Goal: Task Accomplishment & Management: Manage account settings

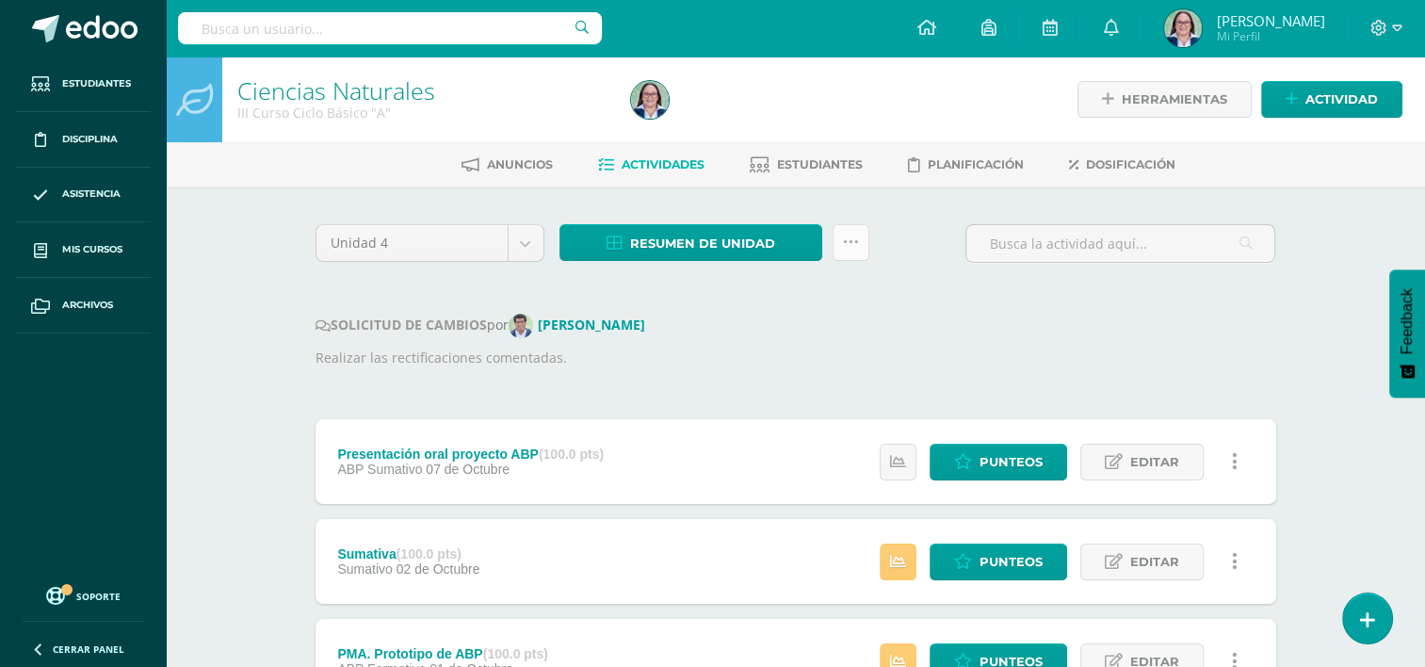
click at [848, 239] on icon at bounding box center [851, 243] width 16 height 16
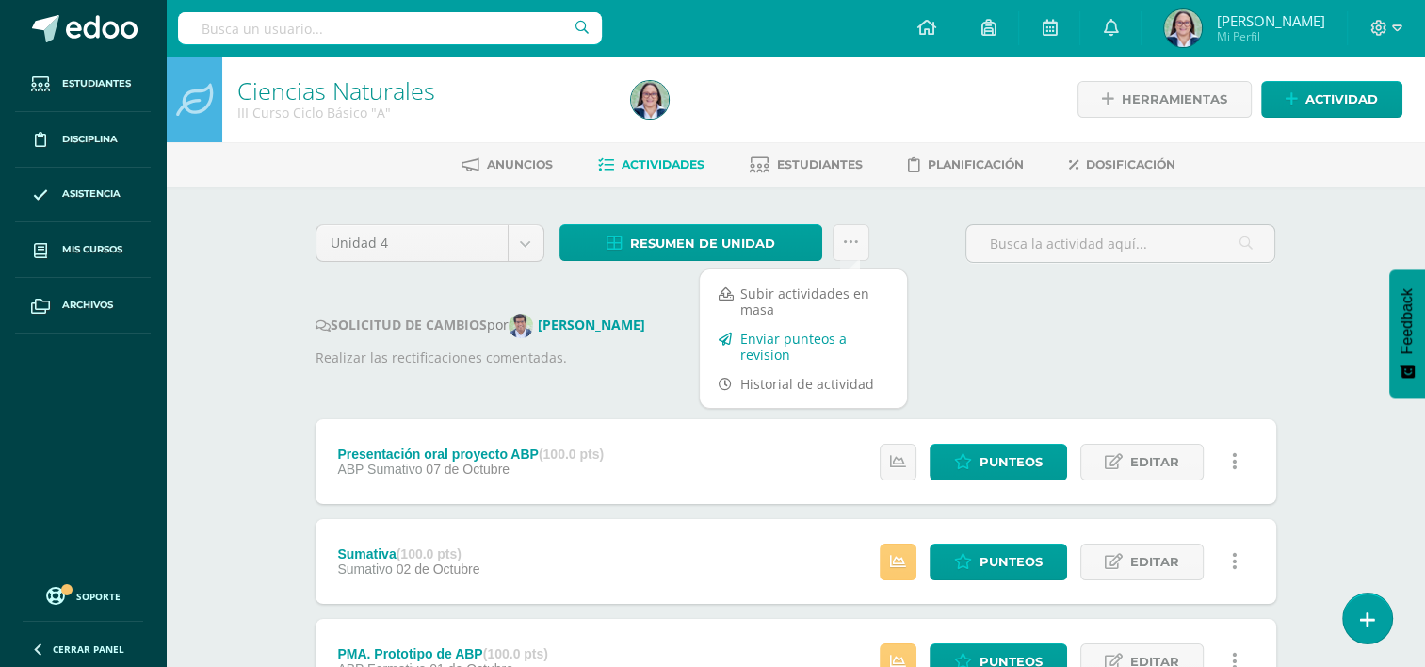
click at [779, 329] on link "Enviar punteos a revision" at bounding box center [803, 346] width 207 height 45
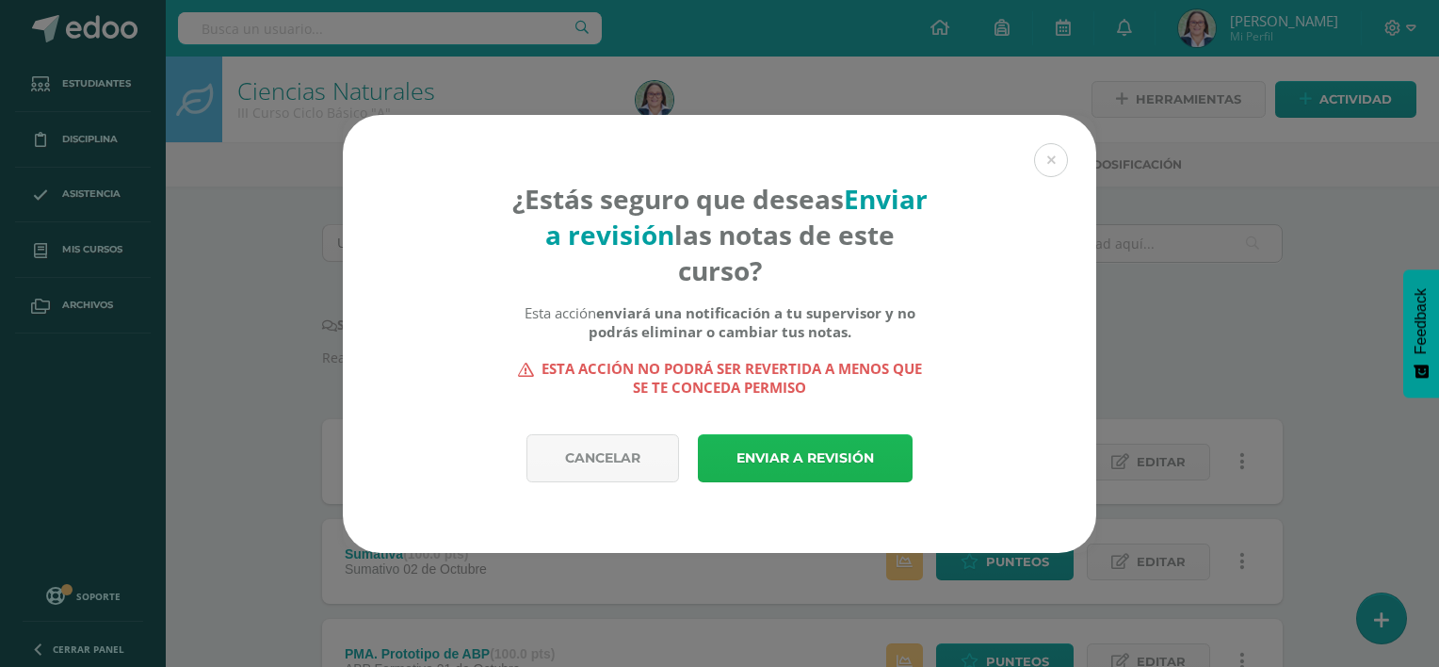
click at [862, 463] on link "Enviar a revisión" at bounding box center [805, 458] width 215 height 48
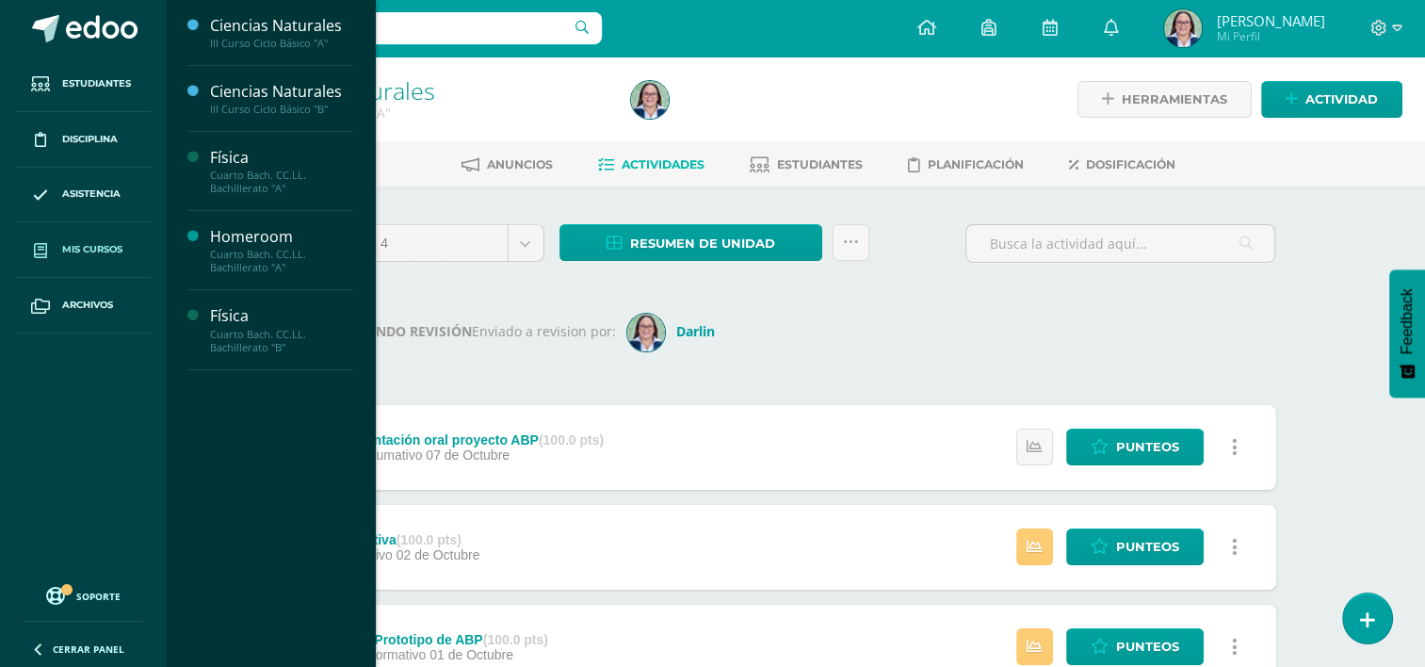
click at [111, 249] on span "Mis cursos" at bounding box center [92, 249] width 60 height 15
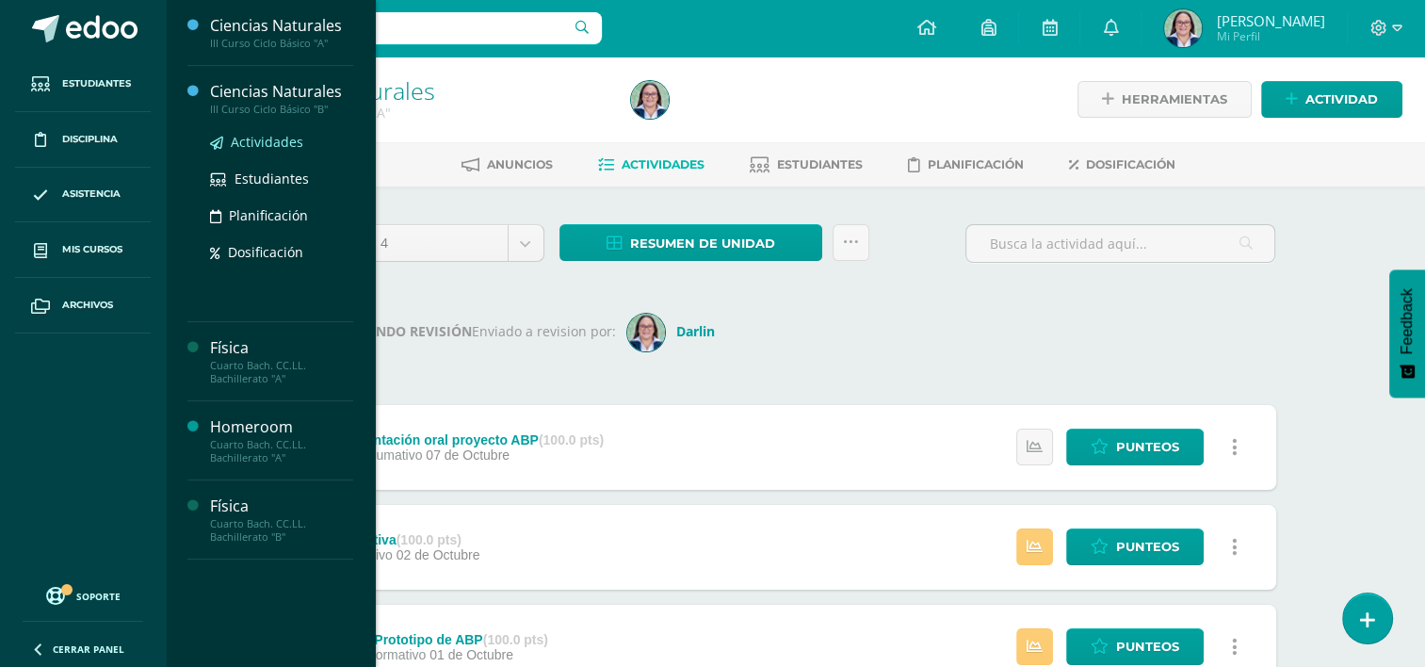
click at [263, 151] on link "Actividades" at bounding box center [281, 142] width 143 height 22
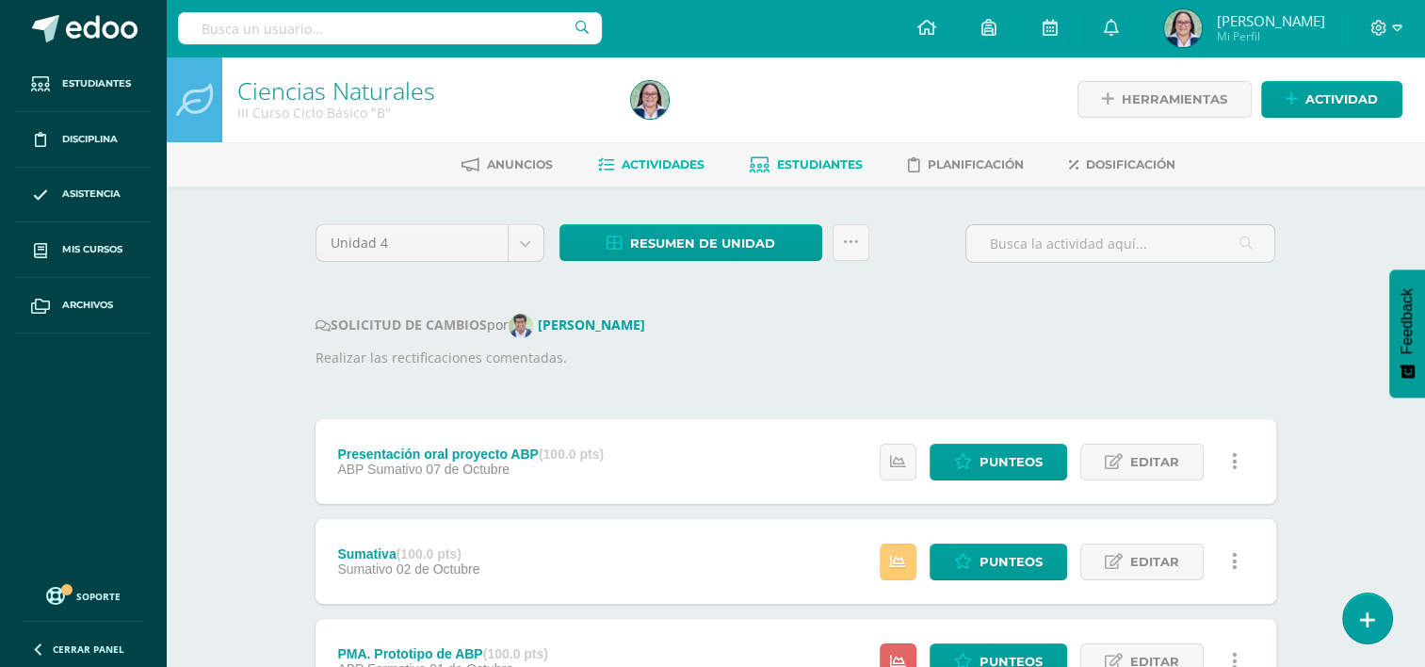
click at [855, 165] on span "Estudiantes" at bounding box center [820, 164] width 86 height 14
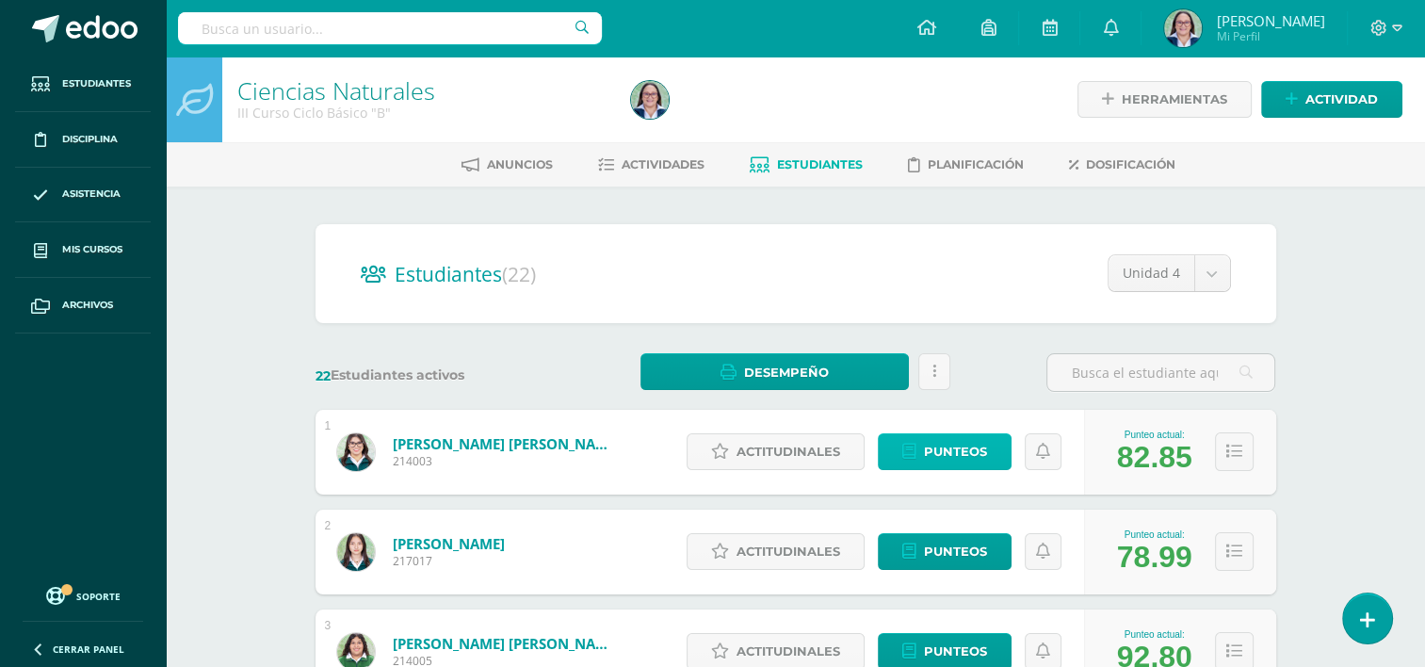
click at [935, 448] on span "Punteos" at bounding box center [955, 451] width 63 height 35
click at [935, 366] on icon at bounding box center [935, 372] width 4 height 16
click at [930, 380] on link at bounding box center [935, 371] width 32 height 37
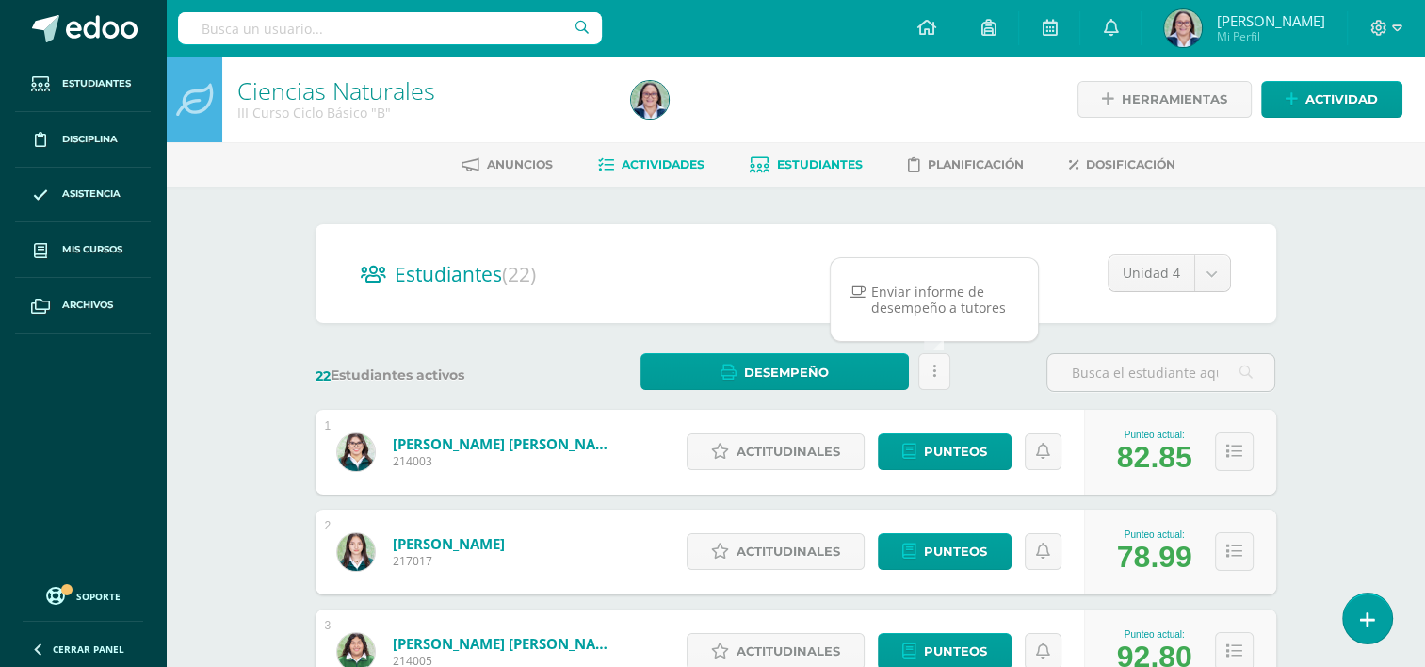
click at [684, 163] on span "Actividades" at bounding box center [663, 164] width 83 height 14
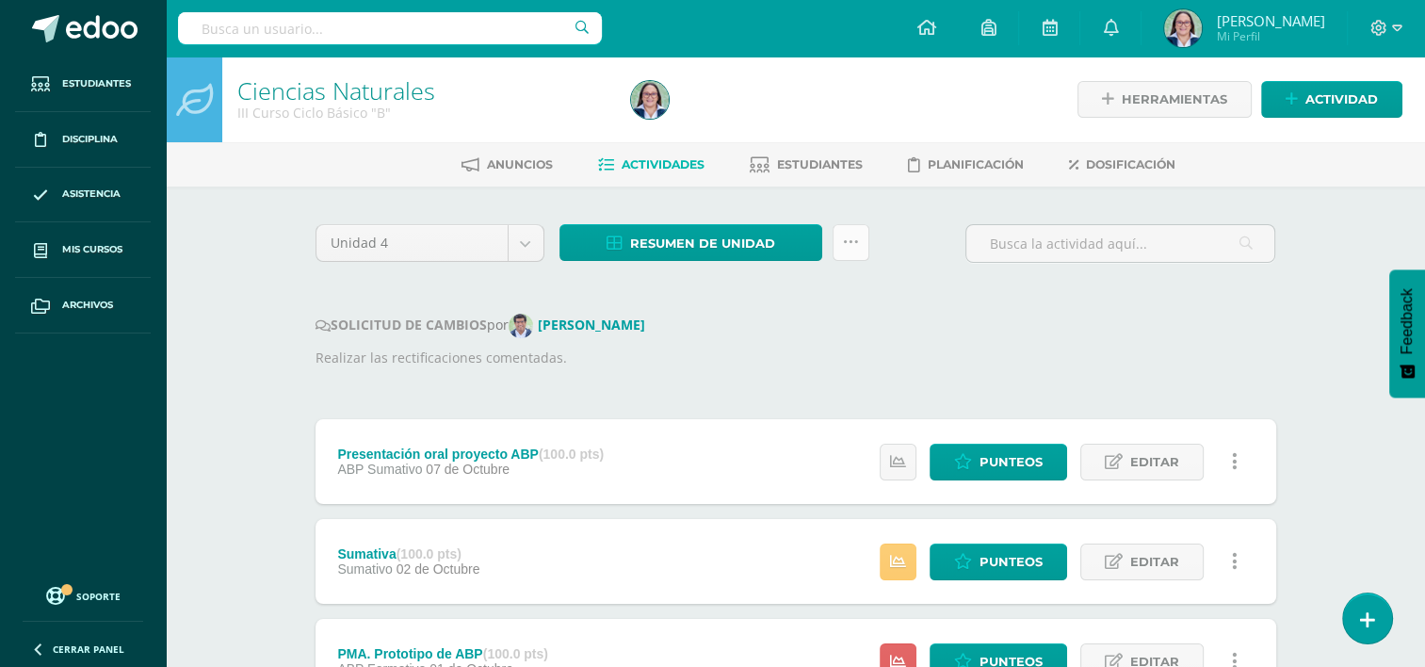
click at [854, 239] on icon at bounding box center [851, 243] width 16 height 16
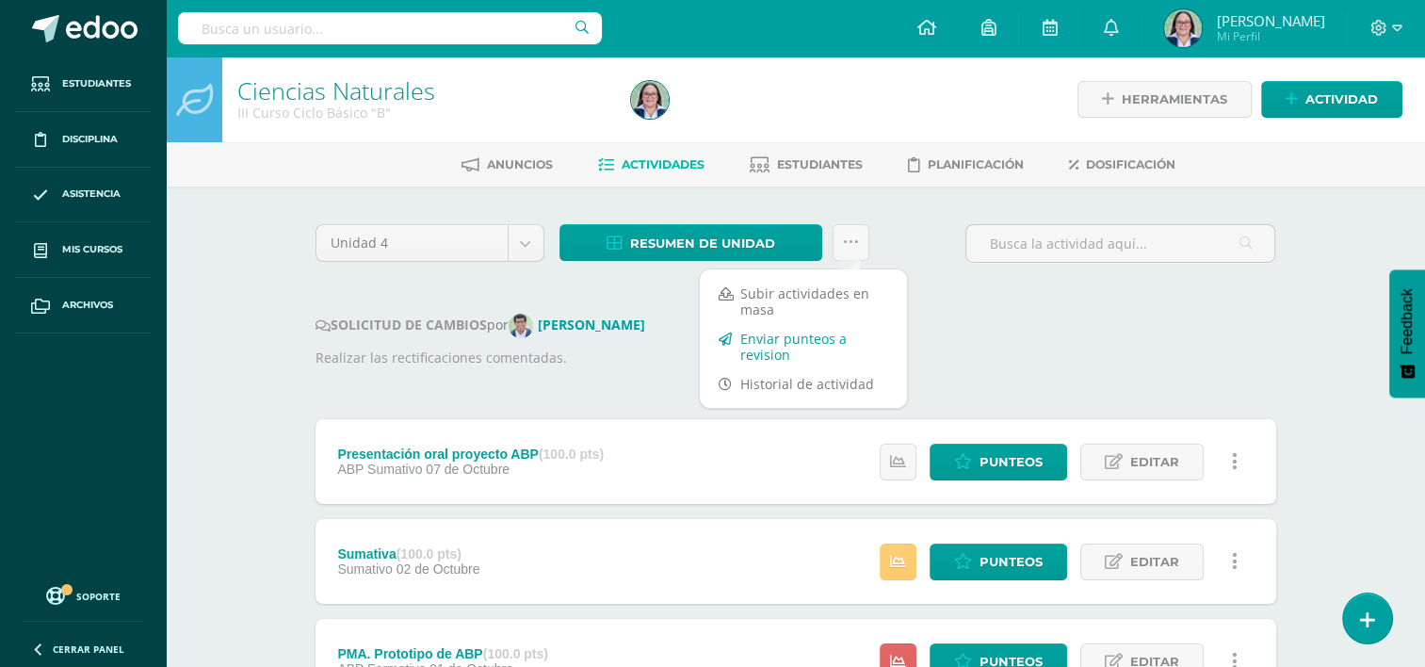
click at [782, 343] on link "Enviar punteos a revision" at bounding box center [803, 346] width 207 height 45
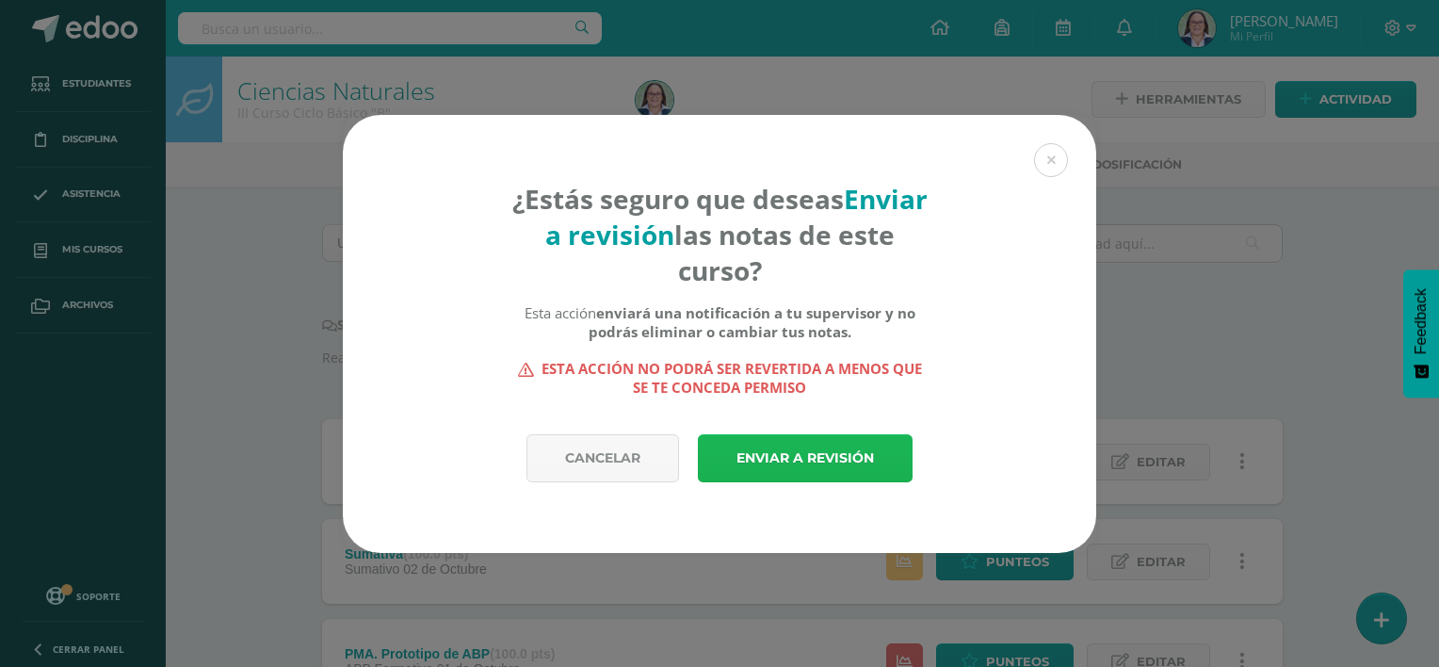
click at [821, 478] on link "Enviar a revisión" at bounding box center [805, 458] width 215 height 48
